Goal: Complete application form

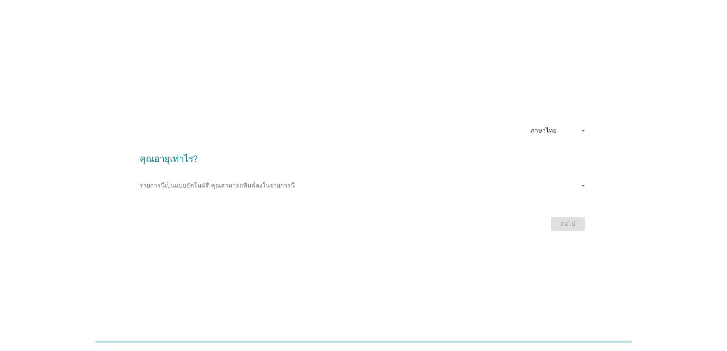
click at [252, 183] on input "รายการนี้เป็นแบบอัตโนมัติ คุณสามารถพิมพ์ลงในรายการนี้" at bounding box center [359, 185] width 438 height 12
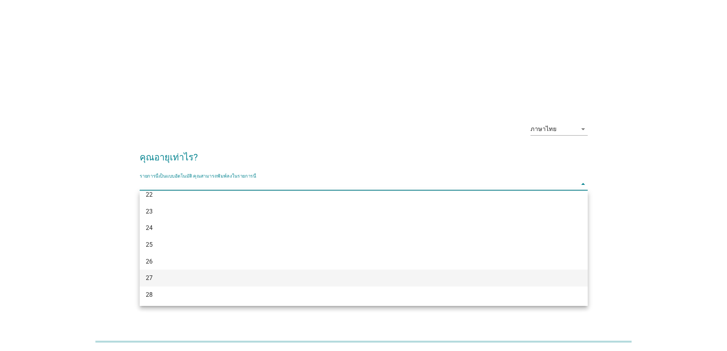
scroll to position [115, 0]
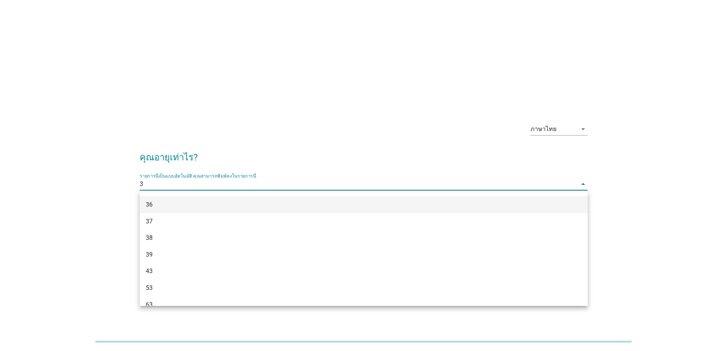
type input "35"
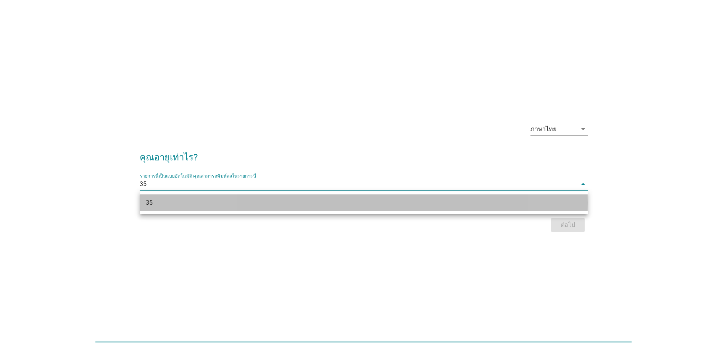
click at [265, 196] on div "35" at bounding box center [364, 202] width 448 height 17
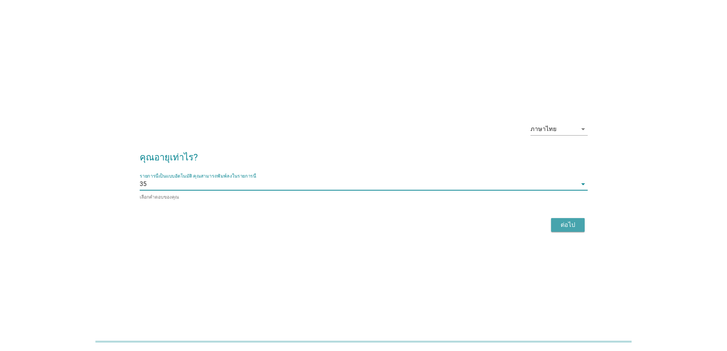
click at [564, 226] on div "ต่อไป" at bounding box center [567, 224] width 21 height 9
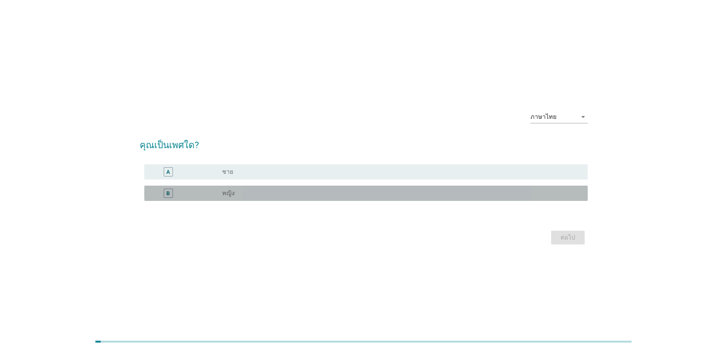
click at [247, 191] on div "radio_button_unchecked หญิง" at bounding box center [399, 193] width 354 height 8
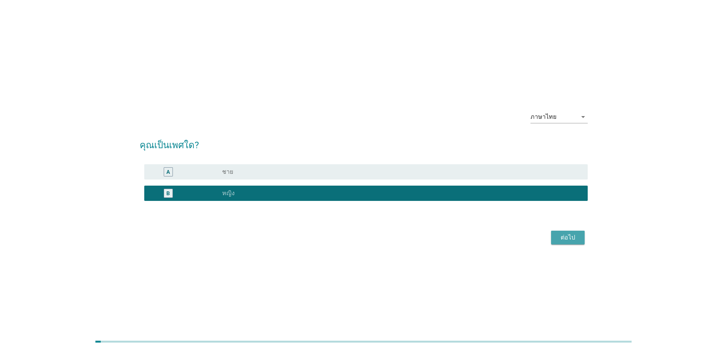
click at [565, 237] on div "ต่อไป" at bounding box center [567, 237] width 21 height 9
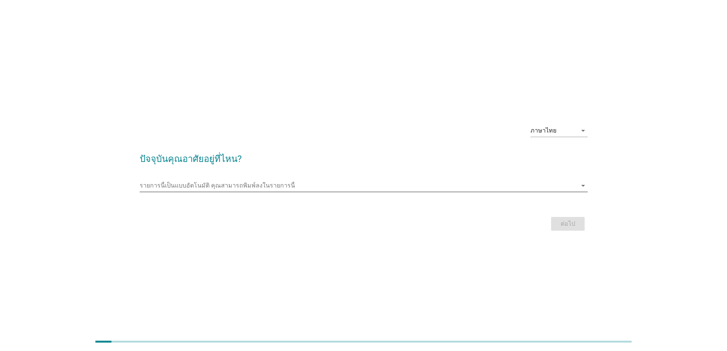
click at [202, 186] on input "รายการนี้เป็นแบบอัตโนมัติ คุณสามารถพิมพ์ลงในรายการนี้" at bounding box center [359, 185] width 438 height 12
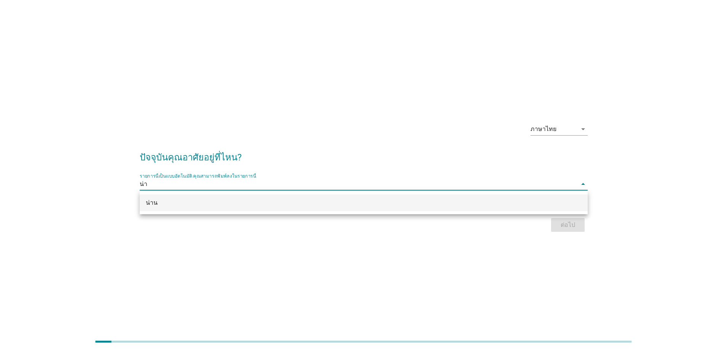
type input "น่าน"
click at [211, 205] on div "น่าน" at bounding box center [346, 202] width 400 height 9
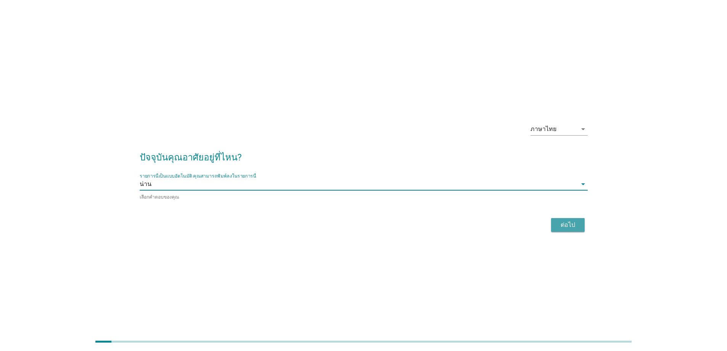
click at [574, 221] on div "ต่อไป" at bounding box center [567, 224] width 21 height 9
